Goal: Task Accomplishment & Management: Use online tool/utility

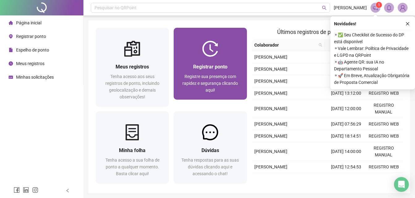
click at [200, 41] on div at bounding box center [210, 49] width 73 height 16
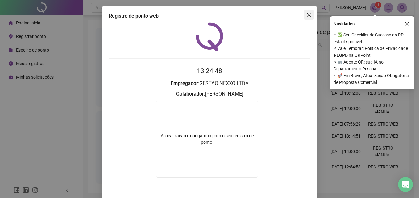
click at [307, 15] on icon "close" at bounding box center [309, 14] width 5 height 5
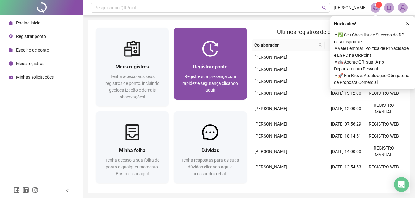
click at [211, 63] on div "Registrar ponto Registre sua presença com rapidez e segurança clicando aqui!" at bounding box center [210, 78] width 73 height 43
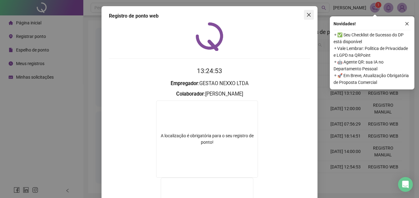
click at [308, 15] on icon "close" at bounding box center [309, 14] width 5 height 5
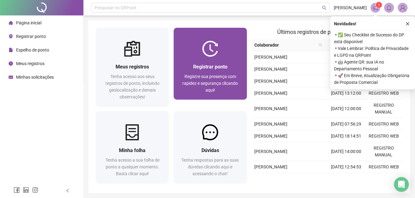
click at [189, 74] on span "Registre sua presença com rapidez e segurança clicando aqui!" at bounding box center [210, 83] width 56 height 19
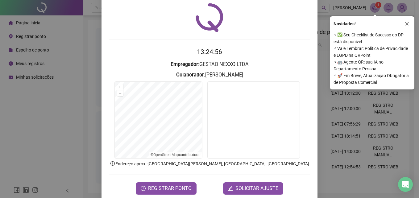
scroll to position [29, 0]
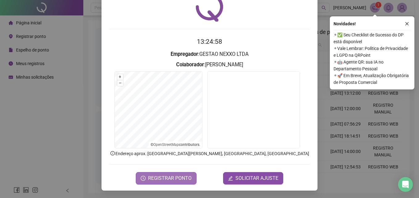
click at [181, 181] on span "REGISTRAR PONTO" at bounding box center [170, 178] width 44 height 7
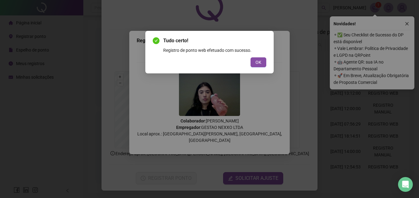
click at [260, 57] on div "Tudo certo! Registro de ponto web efetuado com sucesso. OK" at bounding box center [210, 52] width 114 height 30
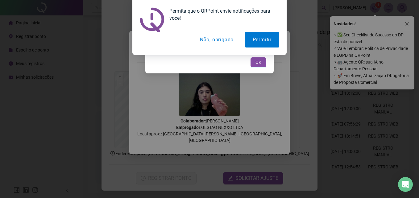
click at [215, 38] on button "Não, obrigado" at bounding box center [216, 39] width 49 height 15
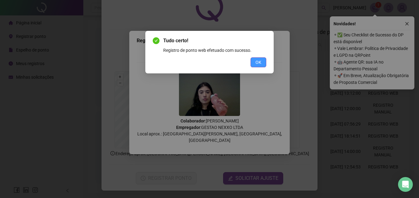
click at [261, 65] on span "OK" at bounding box center [259, 62] width 6 height 7
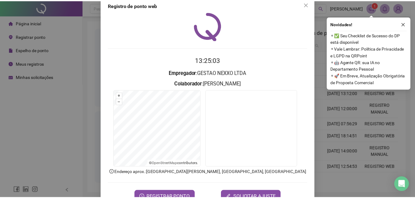
scroll to position [0, 0]
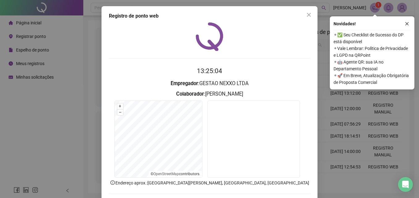
drag, startPoint x: 306, startPoint y: 15, endPoint x: 317, endPoint y: 13, distance: 11.3
click at [307, 15] on icon "close" at bounding box center [309, 15] width 4 height 4
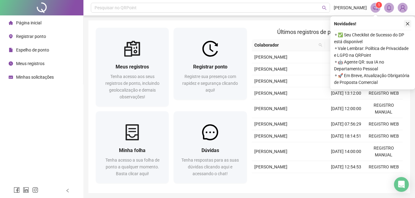
click at [404, 23] on button "button" at bounding box center [407, 23] width 7 height 7
